Goal: Use online tool/utility: Utilize a website feature to perform a specific function

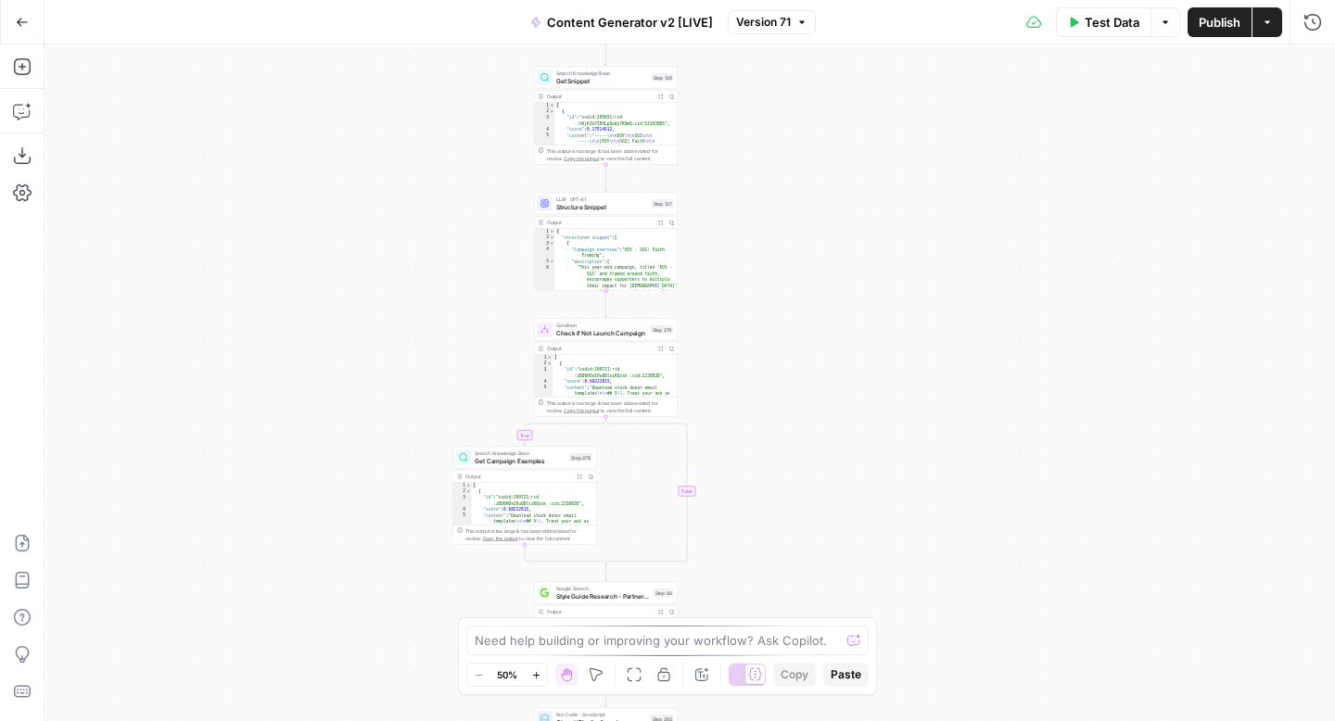
drag, startPoint x: 959, startPoint y: 276, endPoint x: 772, endPoint y: 679, distance: 444.6
click at [772, 679] on body "FreeWill New Home Browse Insights Opportunities Your Data Recent Grids Content …" at bounding box center [667, 360] width 1335 height 721
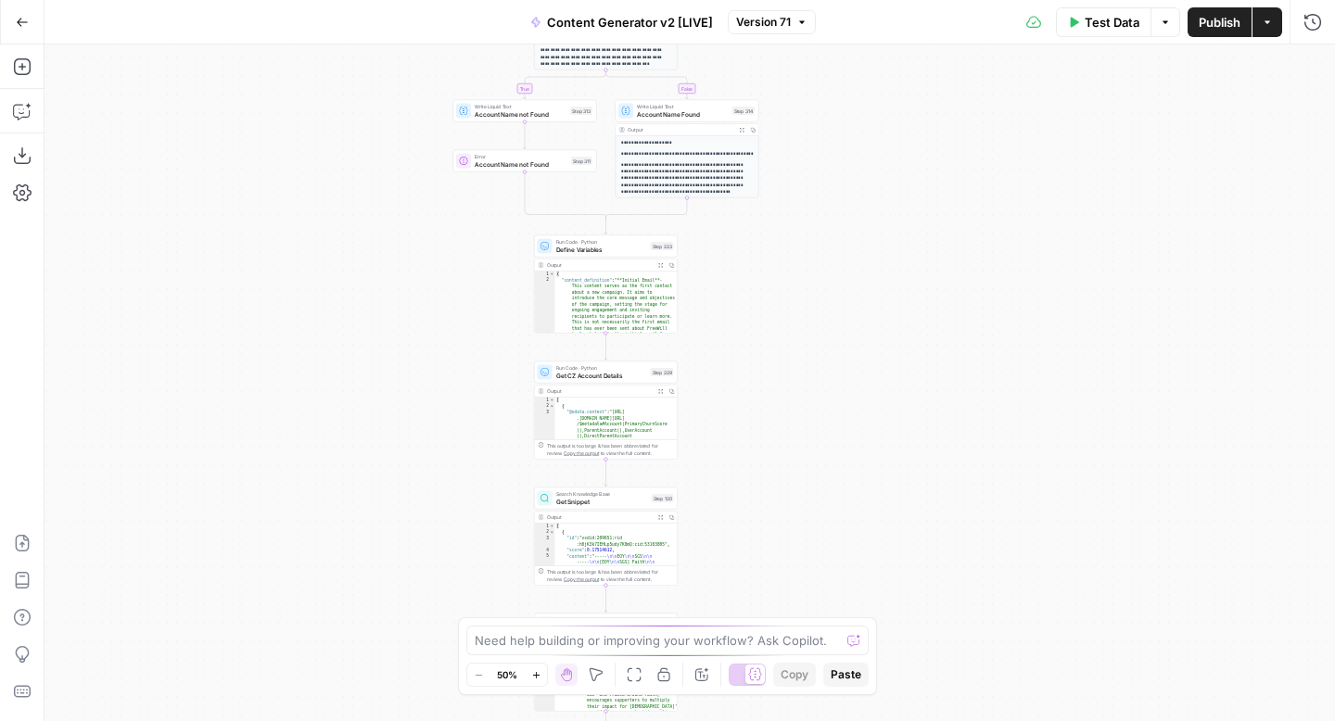
drag, startPoint x: 819, startPoint y: 321, endPoint x: 819, endPoint y: 719, distance: 398.6
click at [819, 719] on div "**********" at bounding box center [689, 382] width 1290 height 677
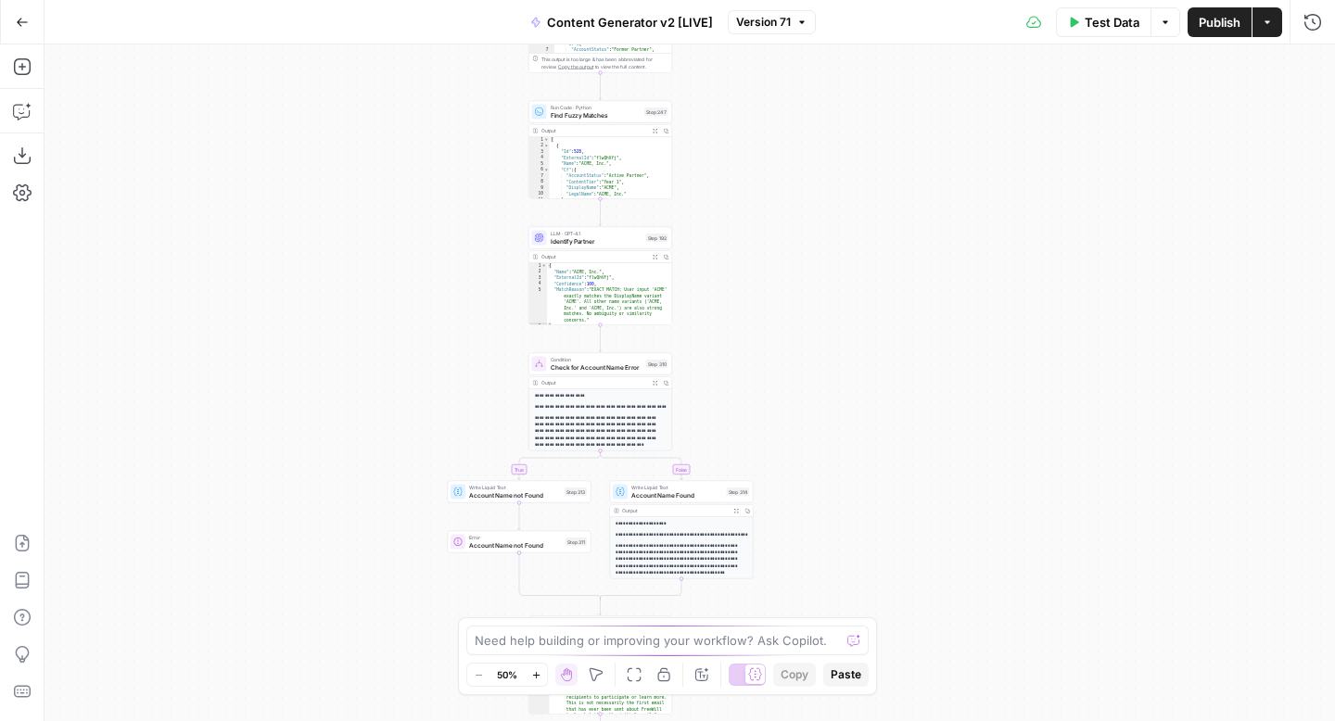
drag, startPoint x: 834, startPoint y: 281, endPoint x: 833, endPoint y: 640, distance: 358.7
click at [833, 640] on body "FreeWill New Home Browse Insights Opportunities Your Data Recent Grids Content …" at bounding box center [667, 360] width 1335 height 721
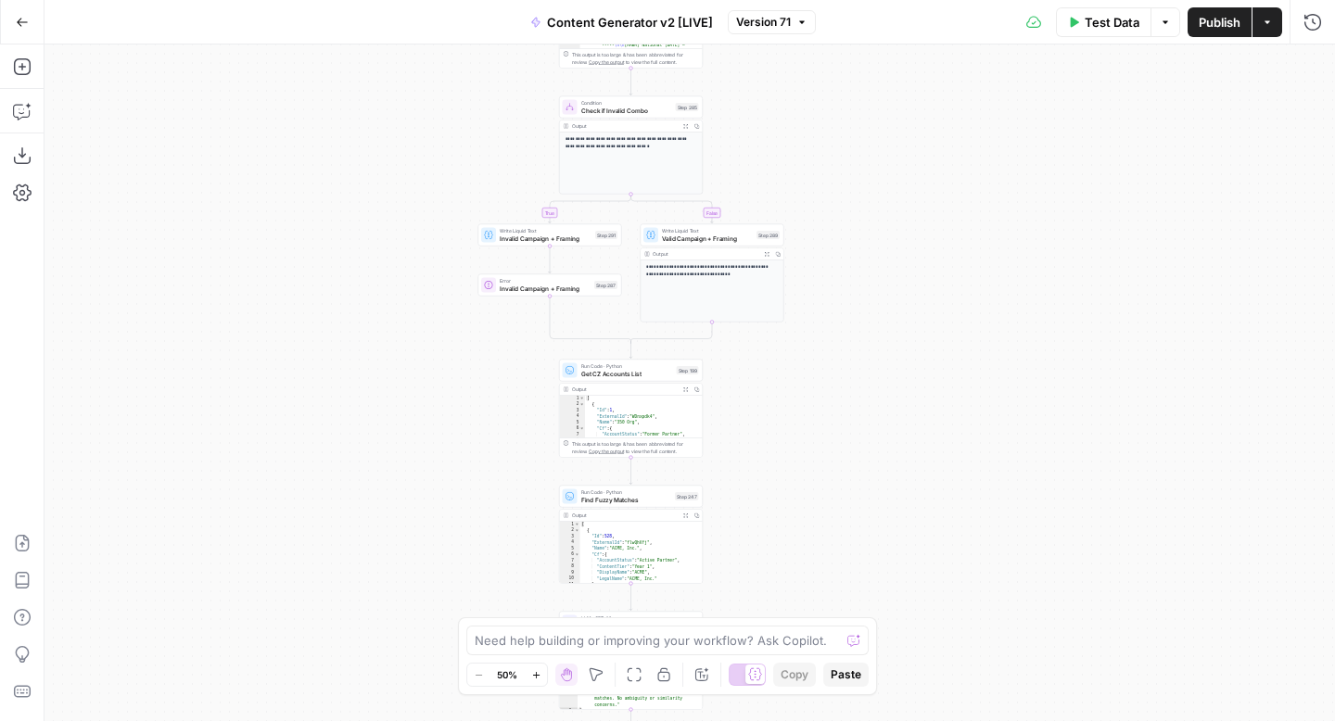
drag, startPoint x: 836, startPoint y: 310, endPoint x: 865, endPoint y: 638, distance: 329.4
click at [865, 638] on body "FreeWill New Home Browse Insights Opportunities Your Data Recent Grids Content …" at bounding box center [667, 360] width 1335 height 721
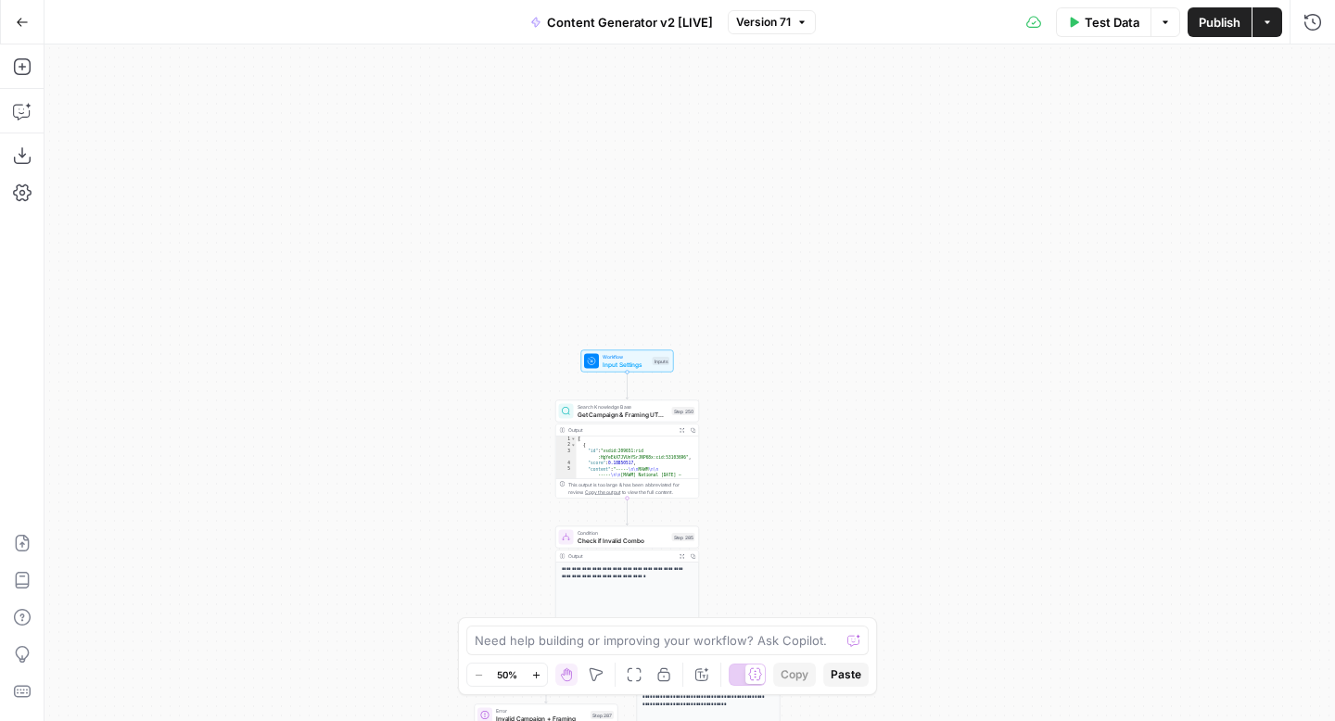
drag, startPoint x: 859, startPoint y: 307, endPoint x: 850, endPoint y: 720, distance: 413.5
click at [850, 720] on div "**********" at bounding box center [689, 382] width 1290 height 677
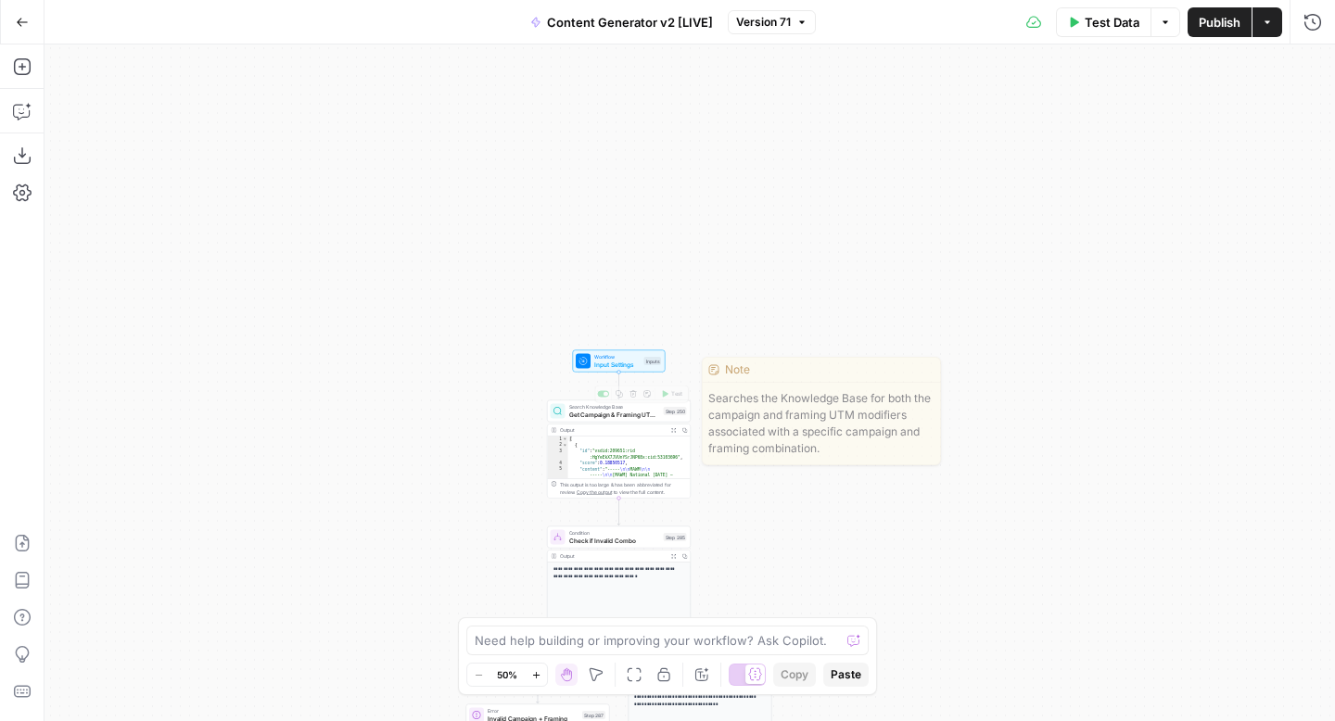
click at [596, 362] on span "Input Settings" at bounding box center [617, 364] width 46 height 9
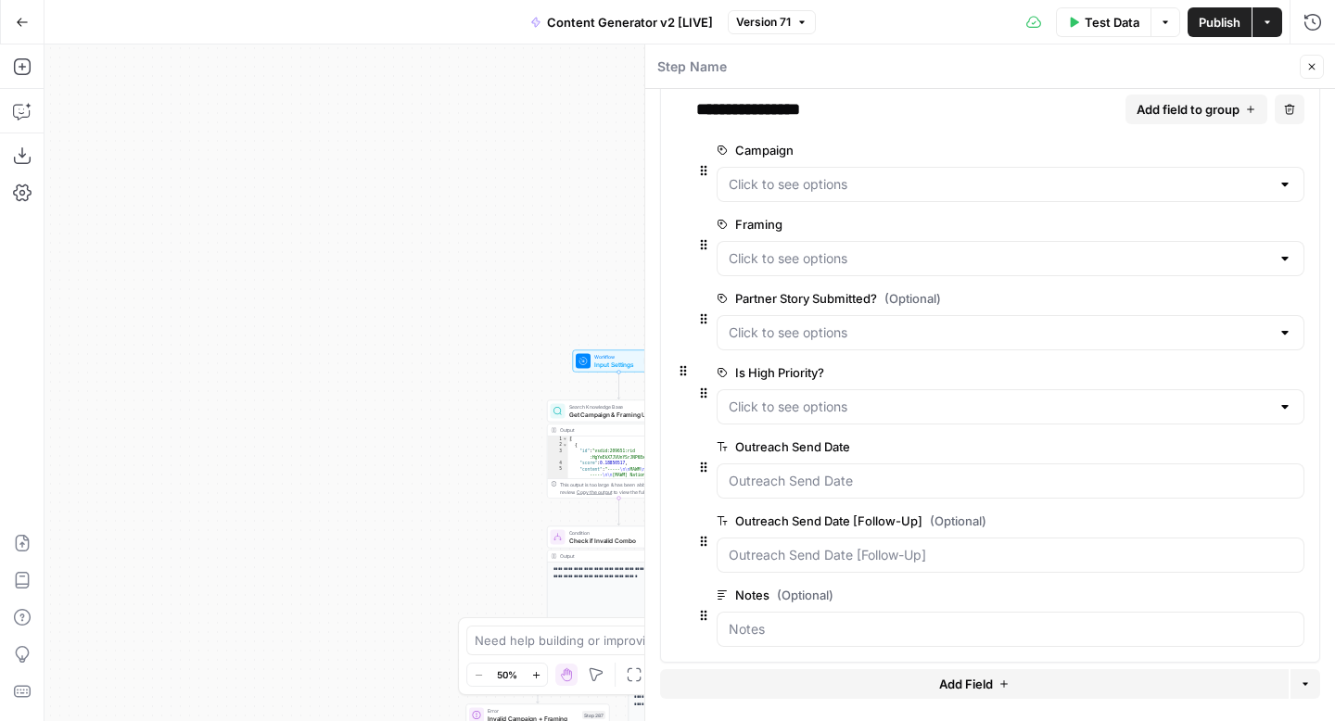
scroll to position [491, 0]
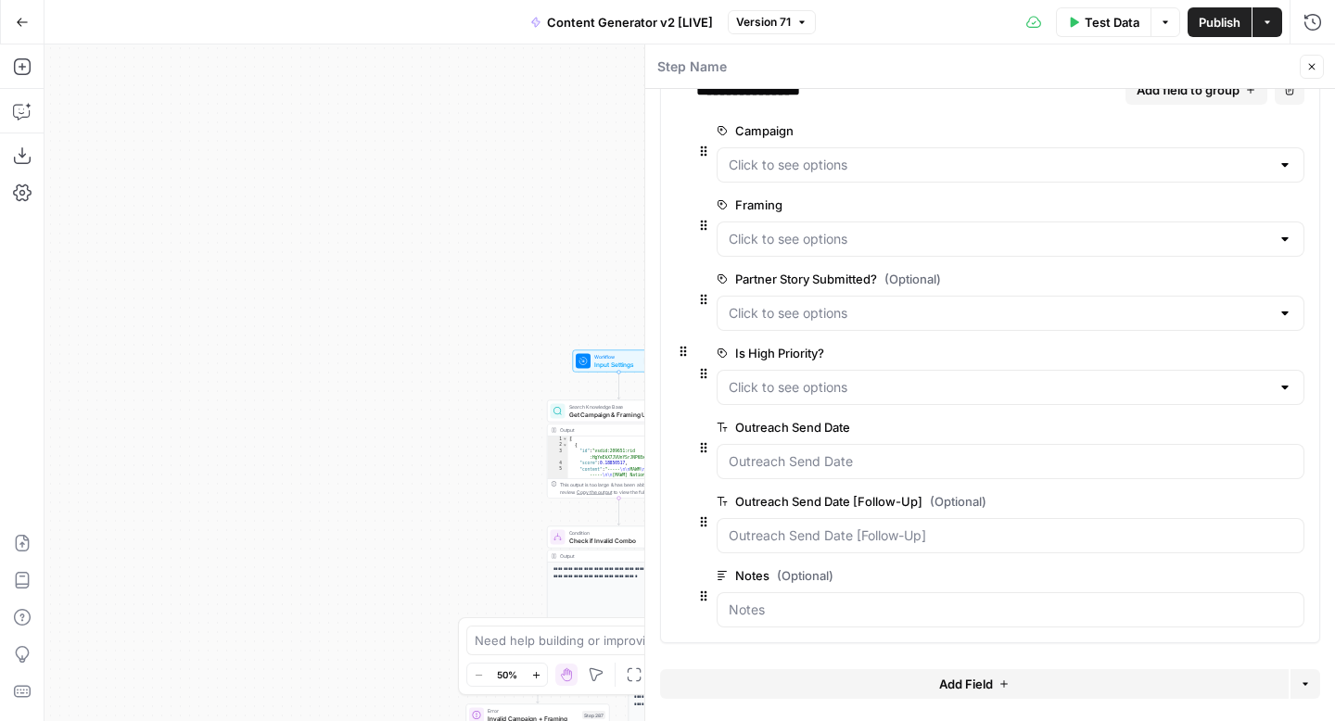
click at [23, 24] on icon "button" at bounding box center [22, 22] width 13 height 13
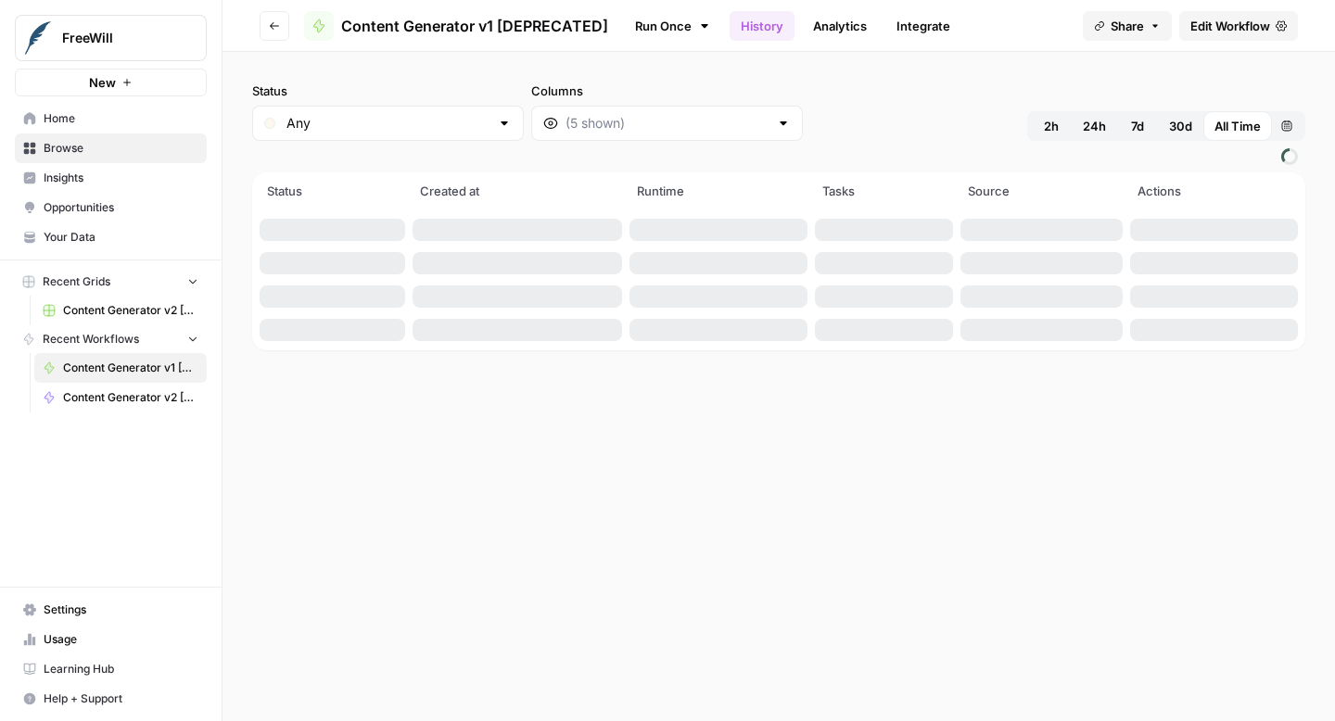
click at [109, 366] on span "Content Generator v1 [DEPRECATED]" at bounding box center [130, 368] width 135 height 17
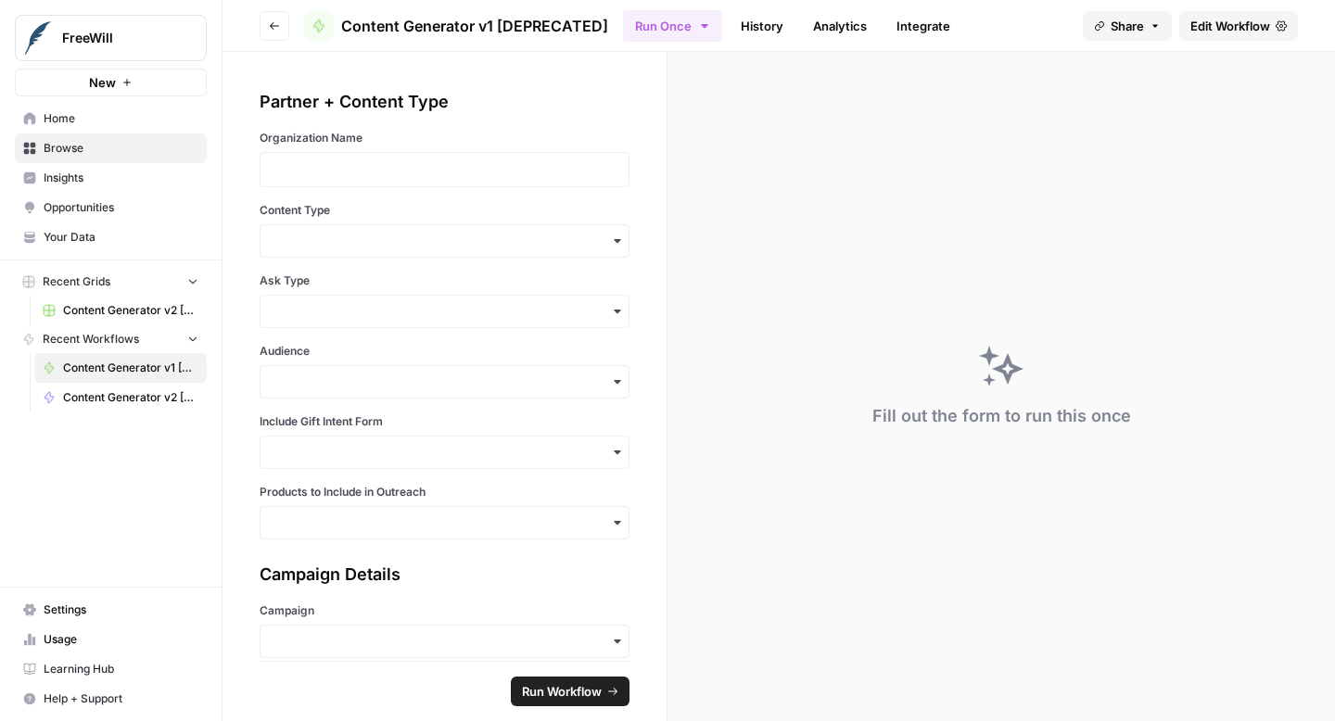
click at [1233, 18] on span "Edit Workflow" at bounding box center [1230, 26] width 80 height 19
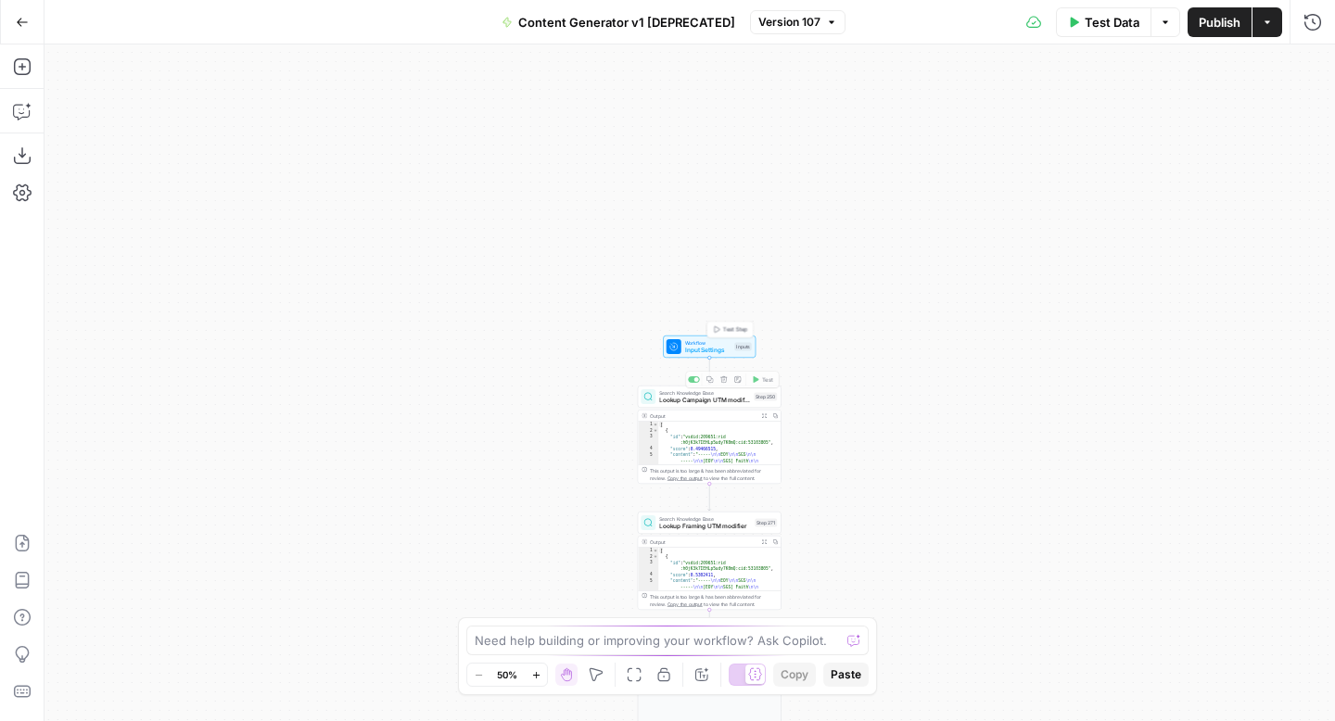
click at [706, 352] on span "Input Settings" at bounding box center [708, 350] width 46 height 9
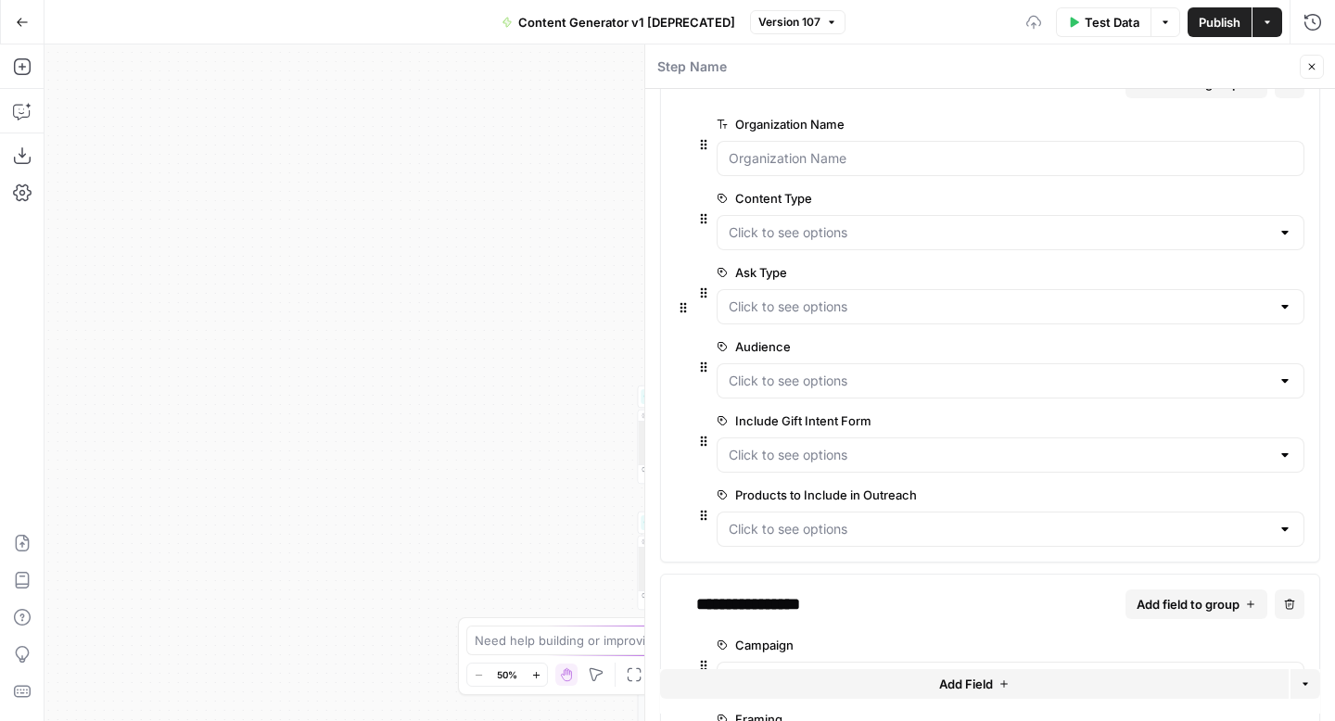
scroll to position [117, 0]
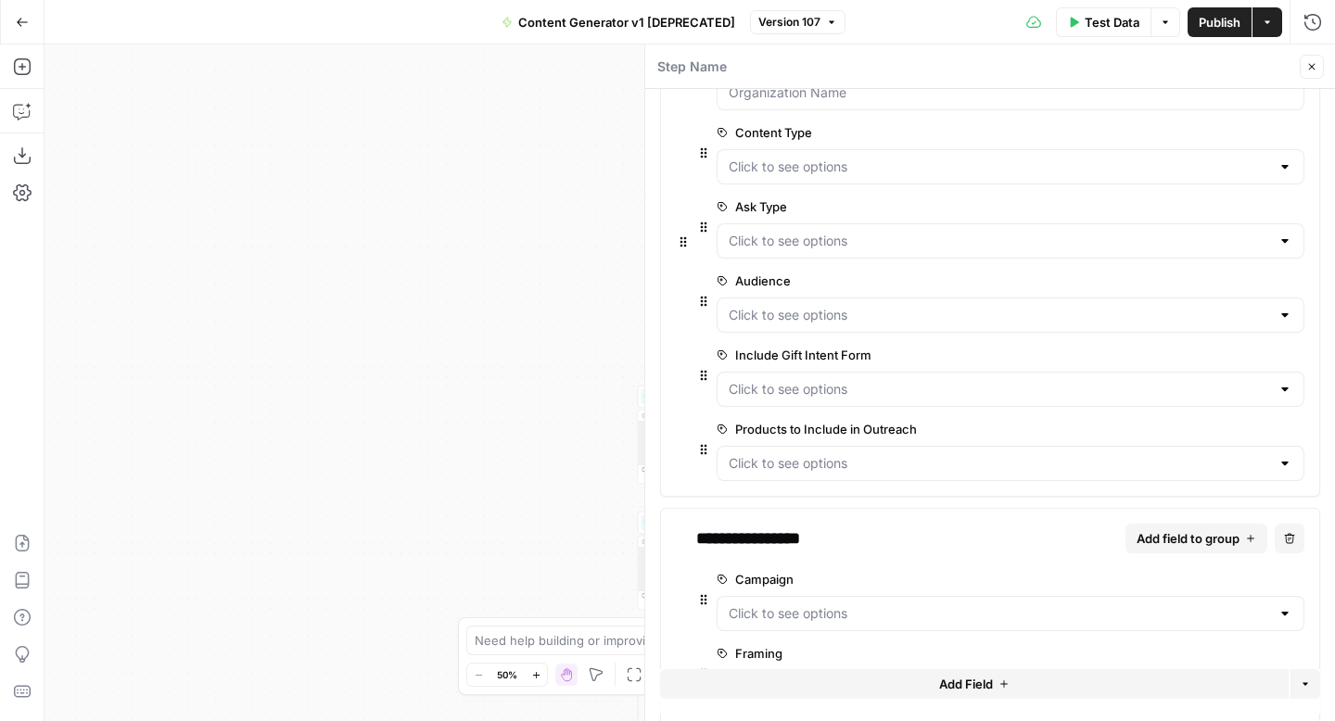
click at [21, 22] on icon "button" at bounding box center [22, 22] width 13 height 13
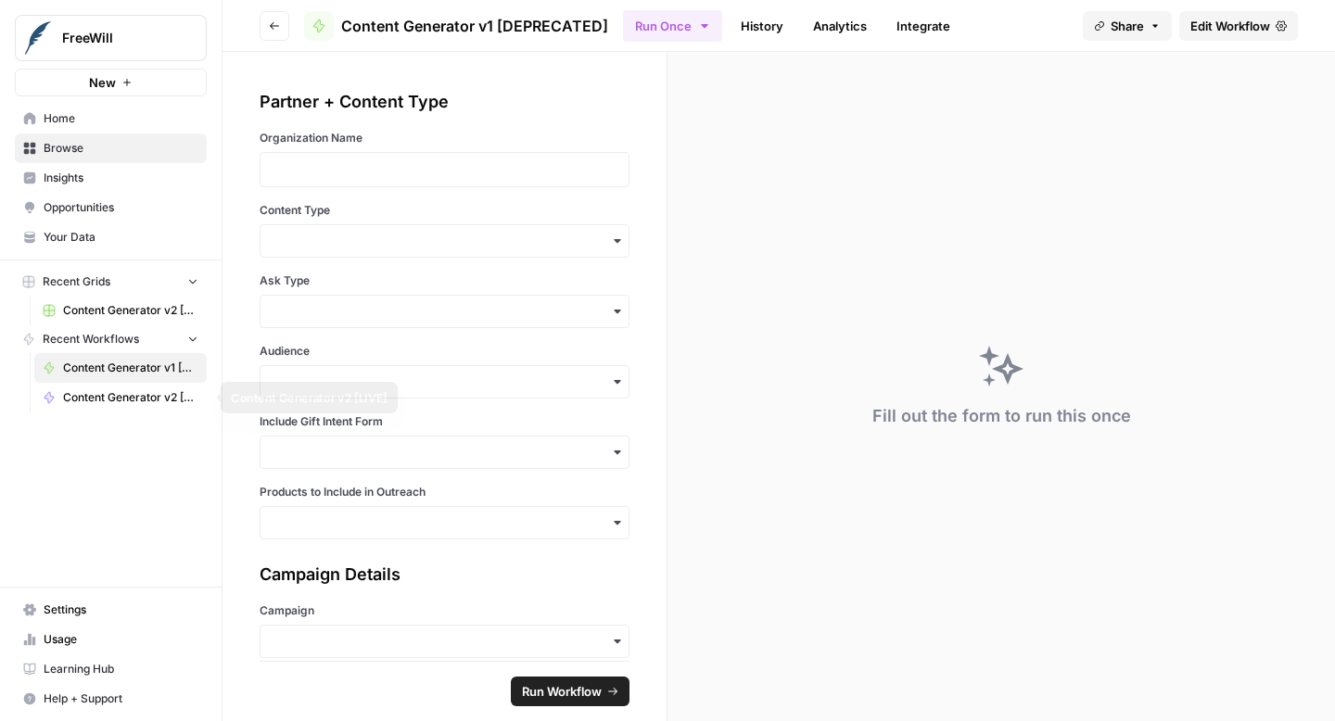
click at [103, 398] on span "Content Generator v2 [LIVE]" at bounding box center [130, 397] width 135 height 17
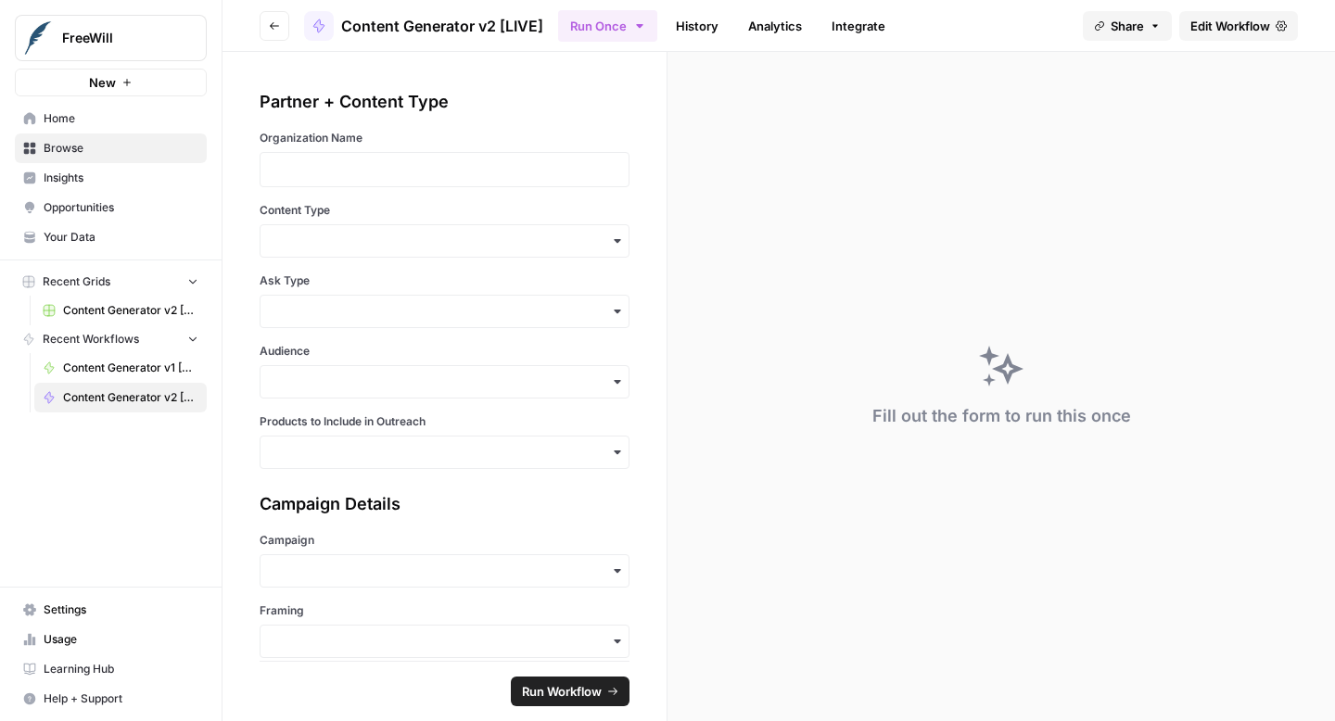
click at [1113, 19] on span "Share" at bounding box center [1127, 26] width 33 height 19
click at [1178, 117] on icon at bounding box center [1184, 115] width 12 height 14
